Goal: Feedback & Contribution: Leave review/rating

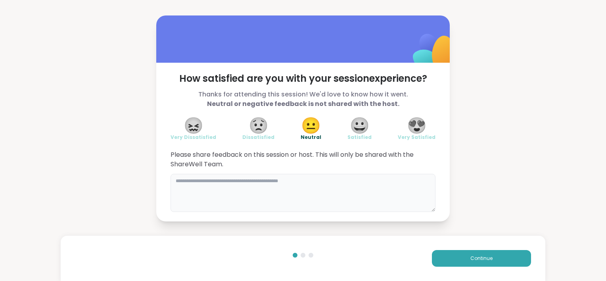
click at [363, 189] on textarea at bounding box center [303, 193] width 265 height 38
click at [417, 125] on span "😍" at bounding box center [417, 125] width 20 height 14
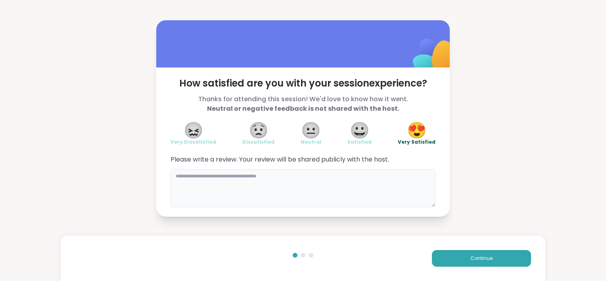
click at [367, 173] on textarea at bounding box center [303, 188] width 265 height 38
type textarea "*"
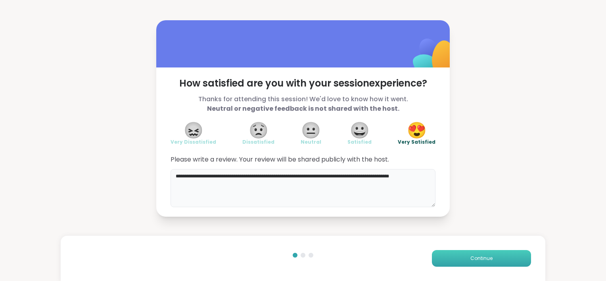
type textarea "**********"
click at [458, 262] on button "Continue" at bounding box center [481, 258] width 99 height 17
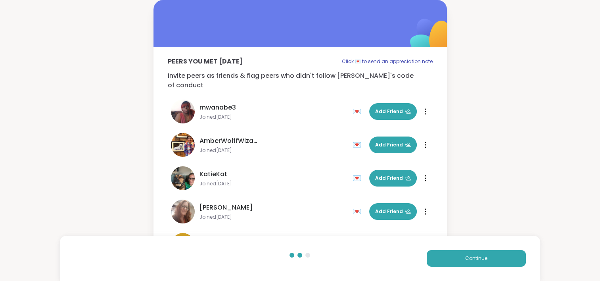
scroll to position [124, 0]
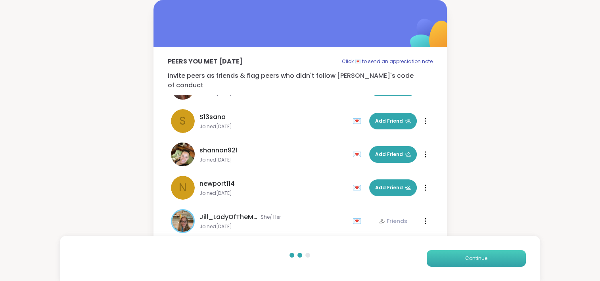
click at [492, 258] on button "Continue" at bounding box center [476, 258] width 99 height 17
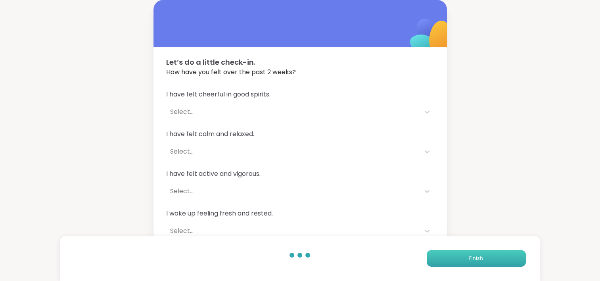
click at [492, 258] on button "Finish" at bounding box center [476, 258] width 99 height 17
